Goal: Navigation & Orientation: Find specific page/section

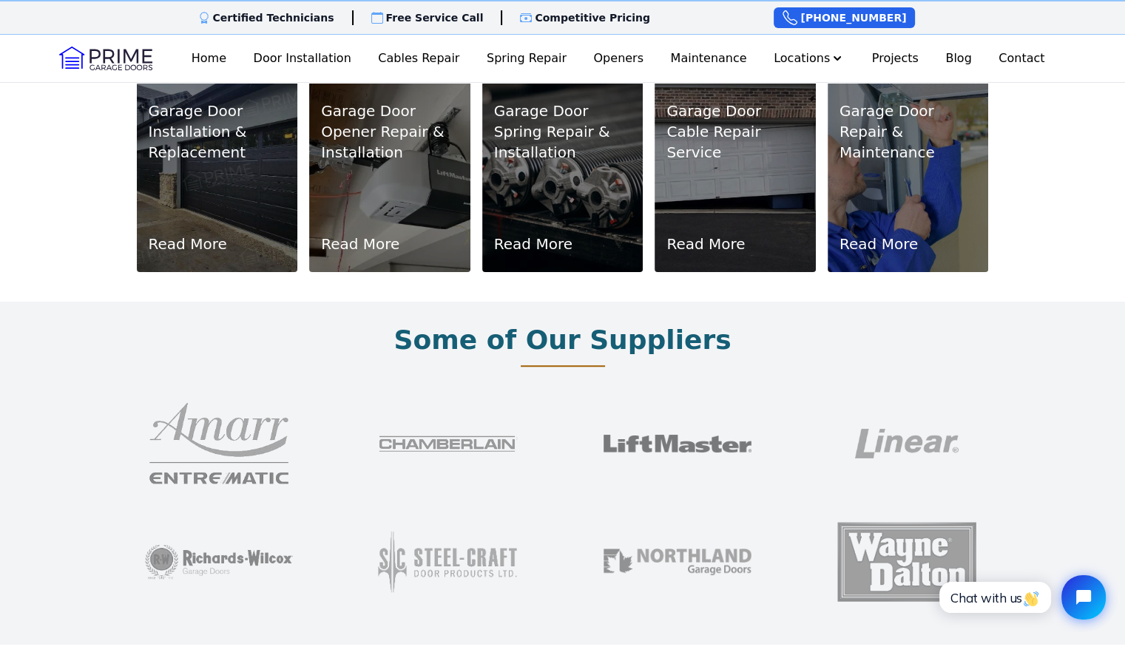
click at [206, 163] on p "Installation & Replacement" at bounding box center [218, 141] width 138 height 41
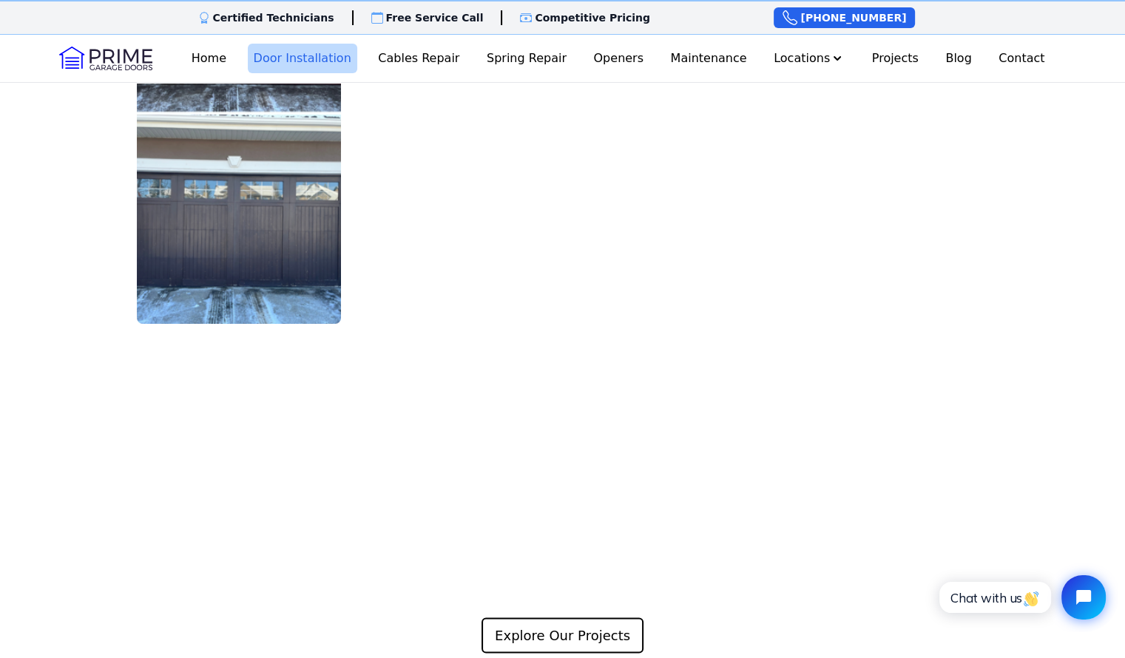
scroll to position [2737, 0]
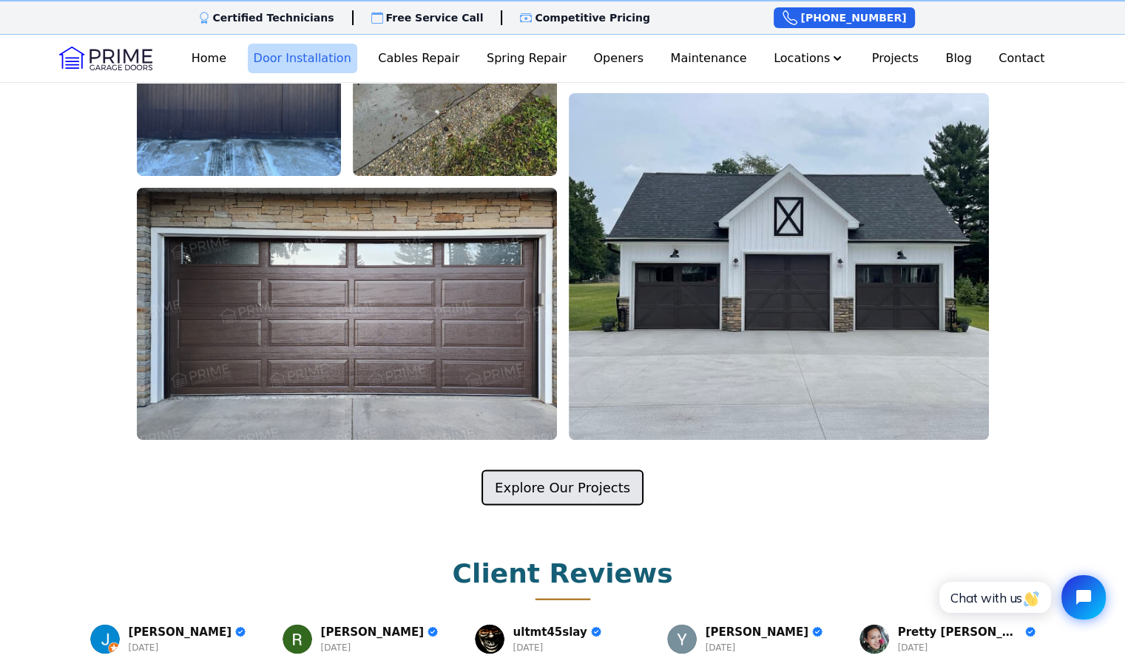
click at [579, 470] on link "Explore Our Projects" at bounding box center [563, 488] width 162 height 36
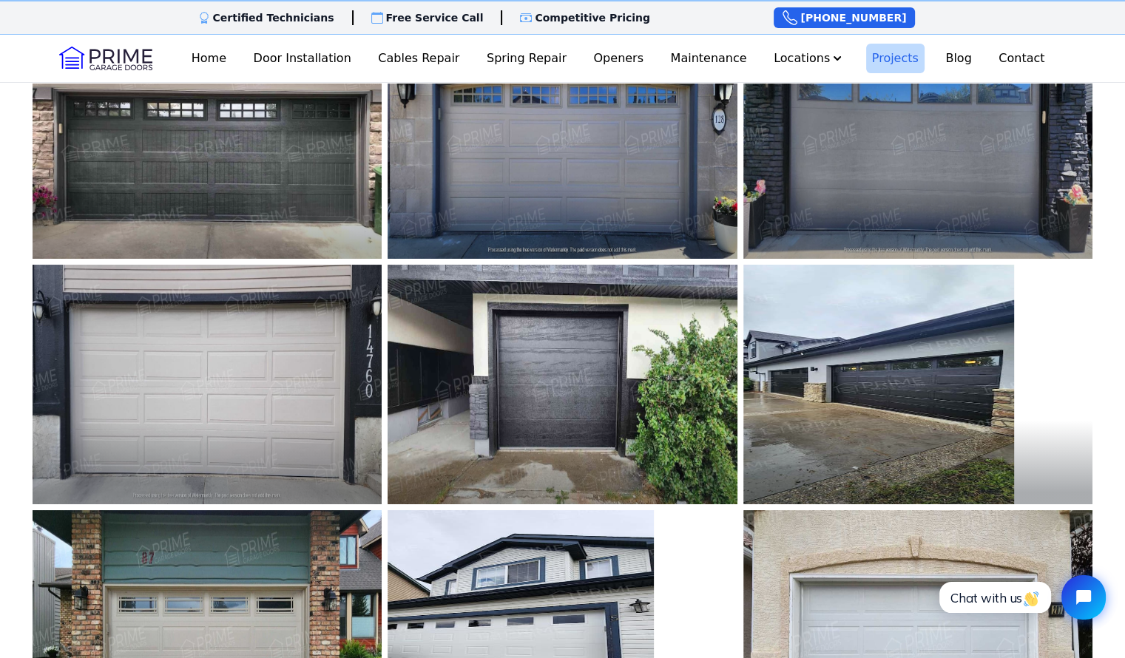
scroll to position [74, 0]
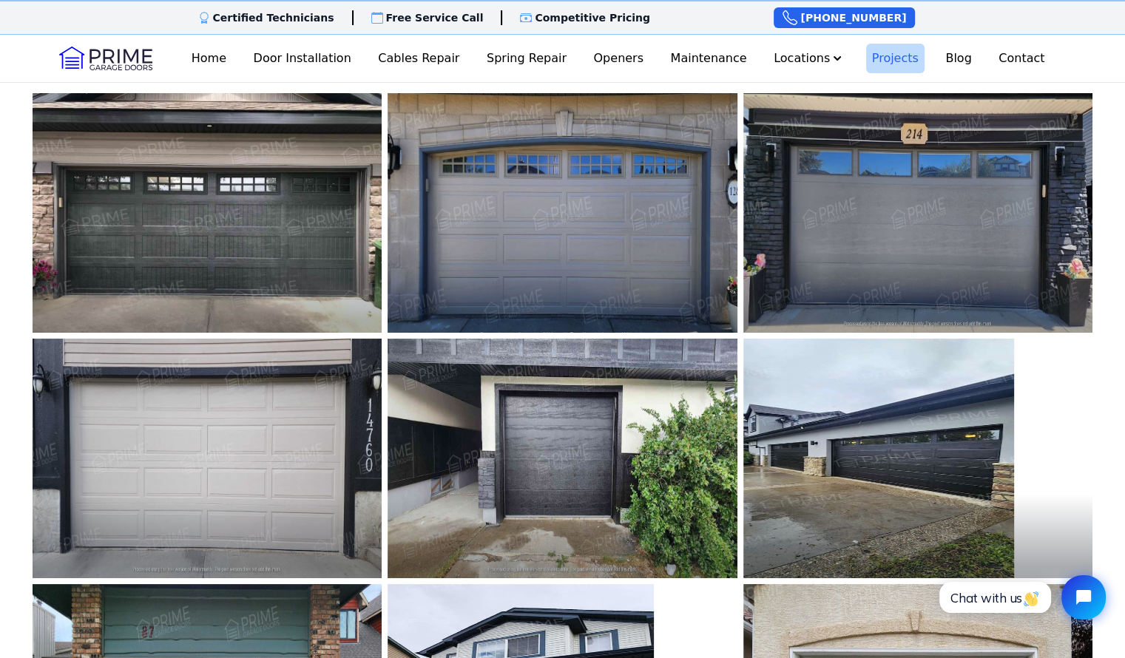
click at [554, 240] on img at bounding box center [563, 212] width 385 height 263
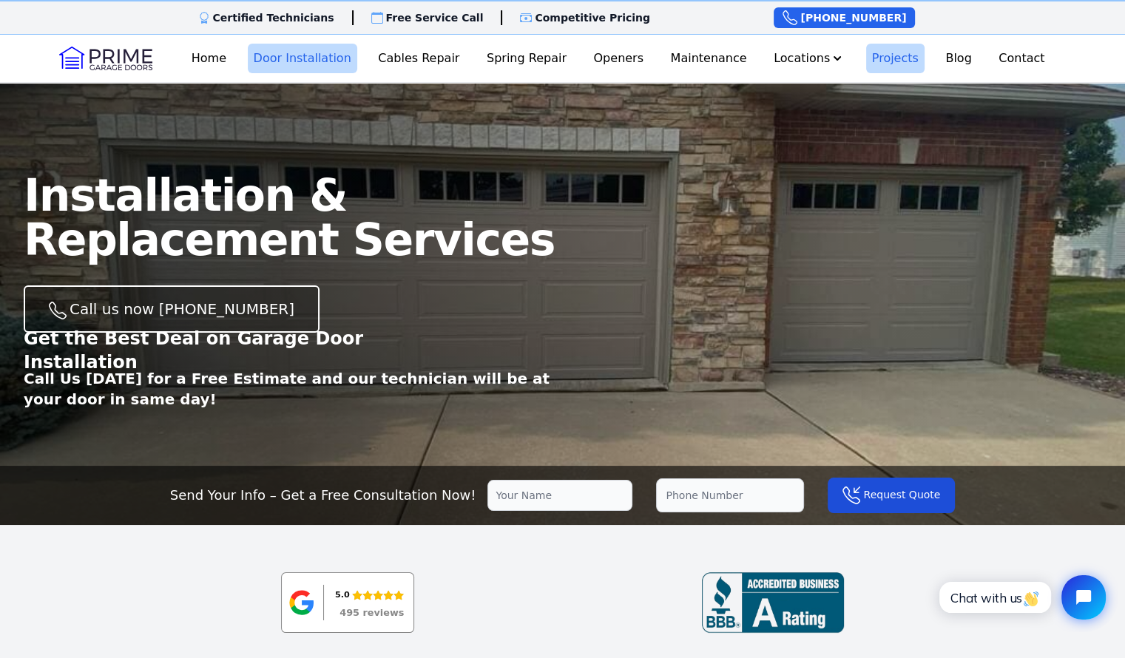
click at [891, 53] on link "Projects" at bounding box center [895, 59] width 58 height 30
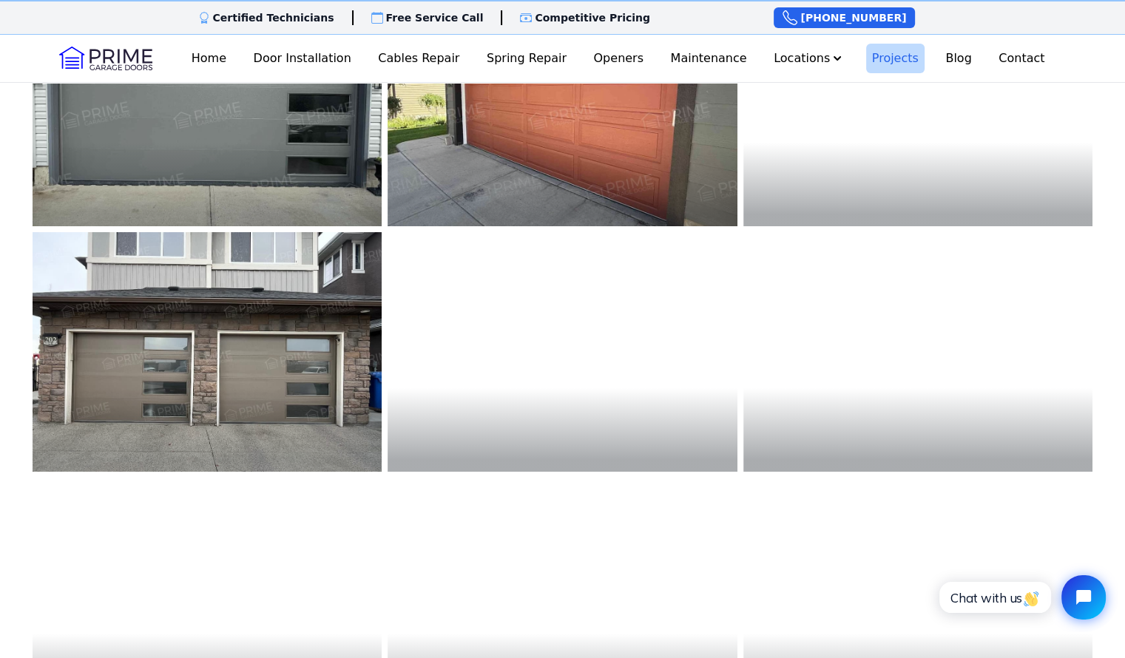
scroll to position [1627, 0]
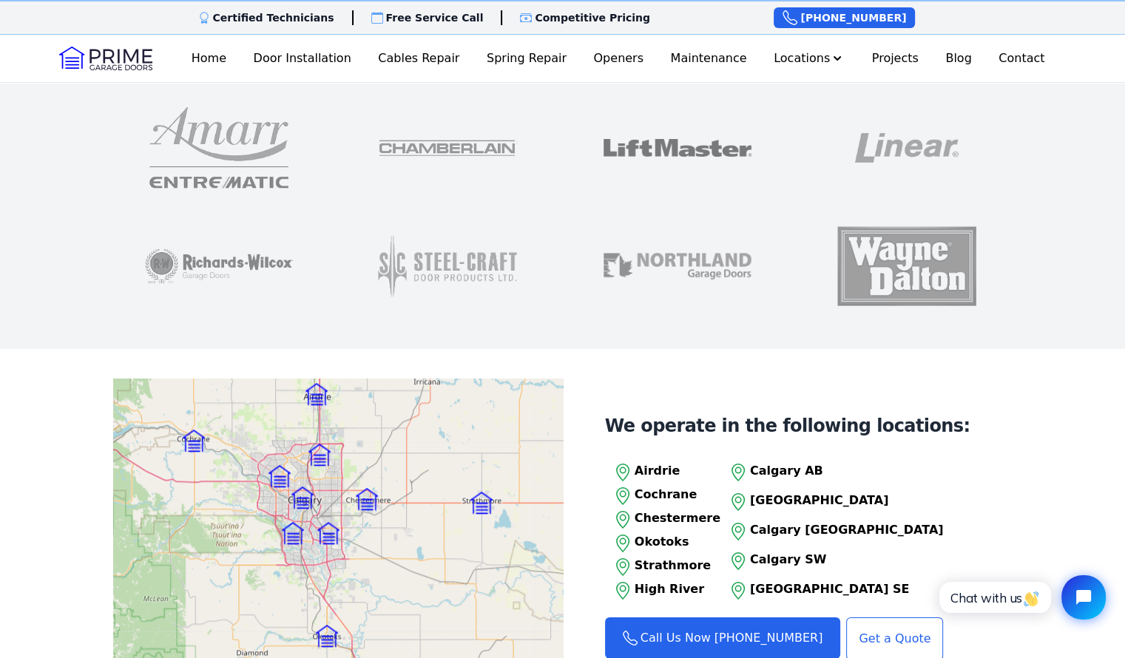
scroll to position [1184, 0]
